Goal: Navigation & Orientation: Find specific page/section

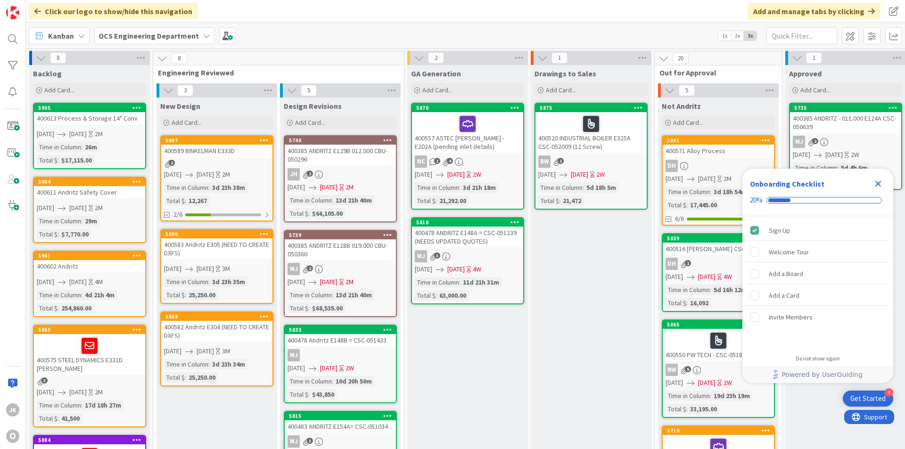
click at [719, 182] on icon "Close Checklist" at bounding box center [878, 183] width 11 height 11
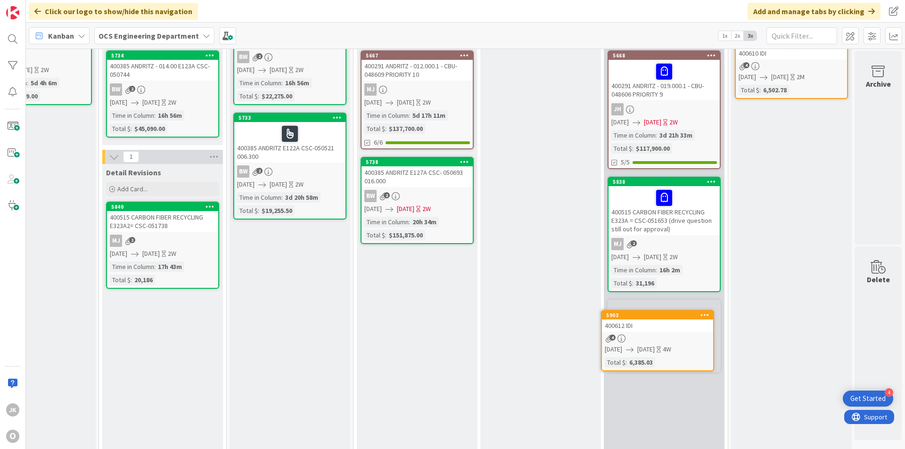
scroll to position [89, 818]
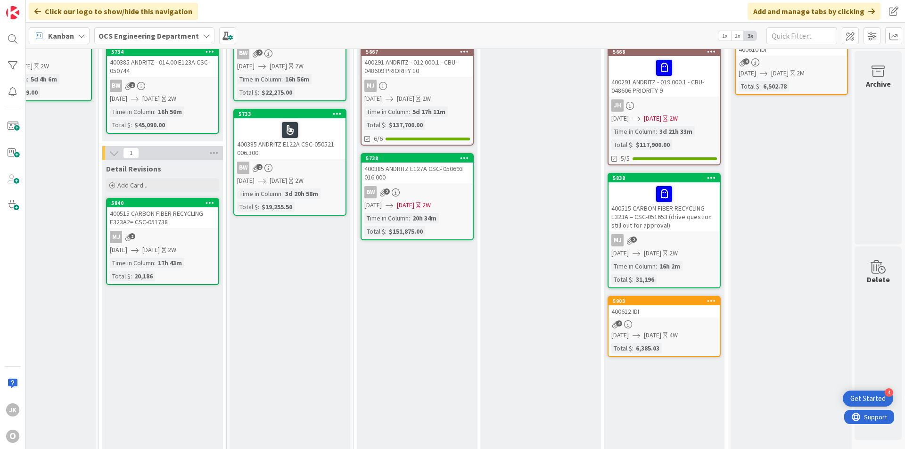
click at [662, 313] on div "400612 IDI" at bounding box center [664, 312] width 111 height 12
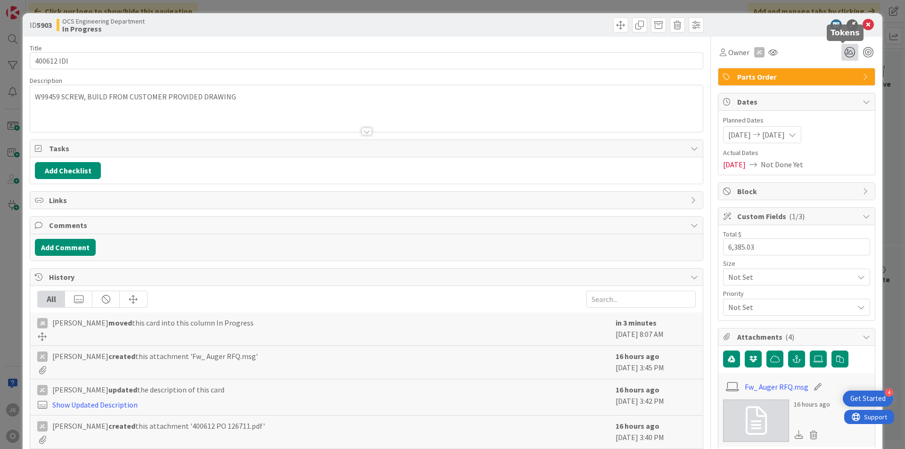
click at [719, 49] on icon at bounding box center [850, 52] width 17 height 17
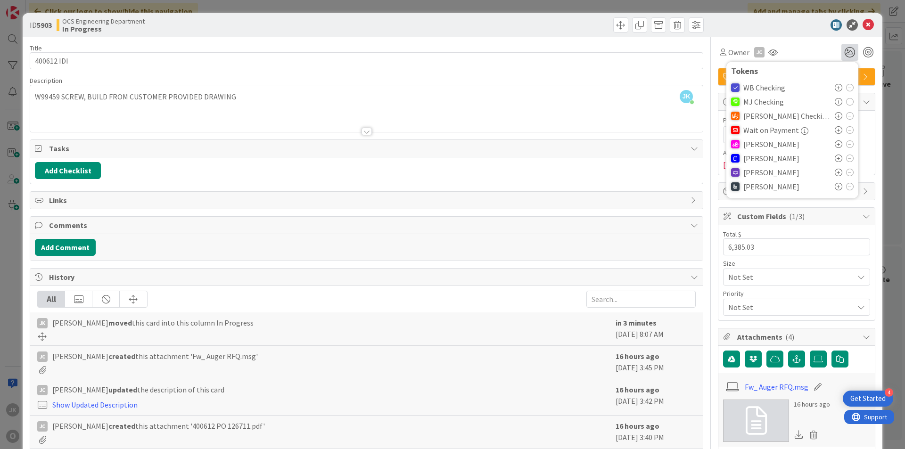
click at [719, 141] on icon at bounding box center [839, 145] width 8 height 8
click at [719, 25] on icon at bounding box center [868, 24] width 11 height 11
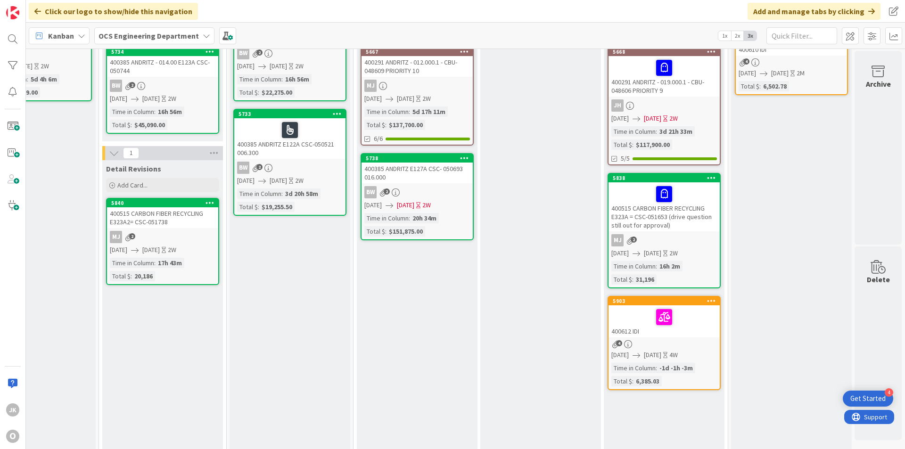
click at [691, 192] on div at bounding box center [665, 194] width 106 height 20
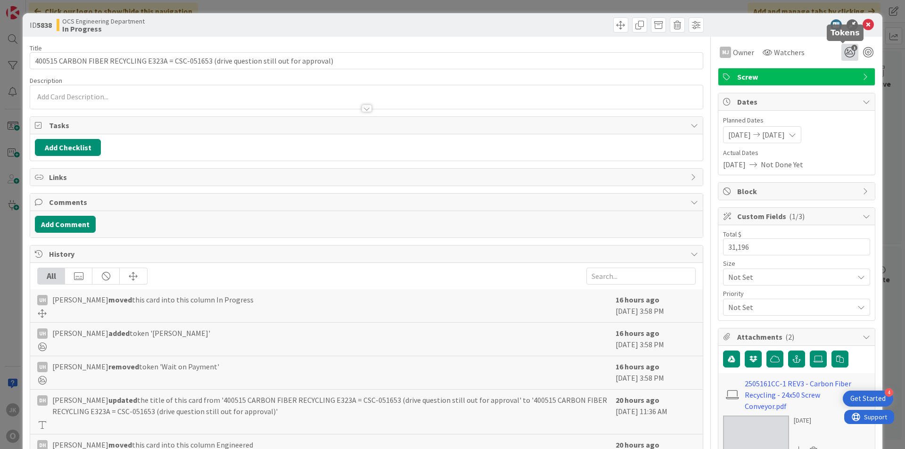
click at [719, 51] on icon "1" at bounding box center [850, 52] width 17 height 17
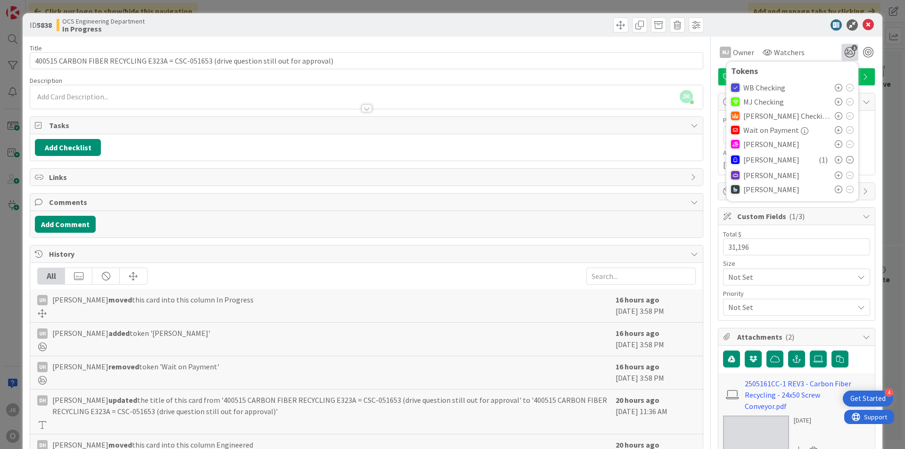
click at [719, 143] on icon at bounding box center [839, 145] width 8 height 8
click at [719, 26] on icon at bounding box center [868, 24] width 11 height 11
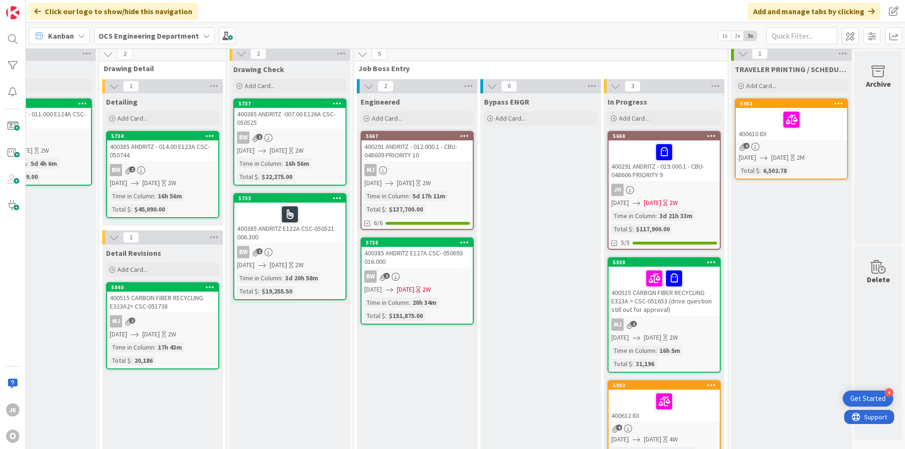
scroll to position [0, 818]
